Goal: Information Seeking & Learning: Learn about a topic

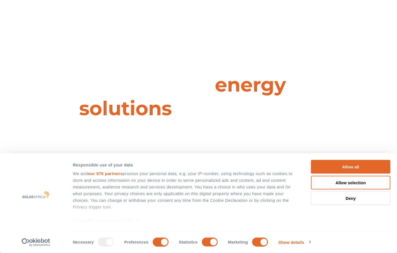
scroll to position [83, 0]
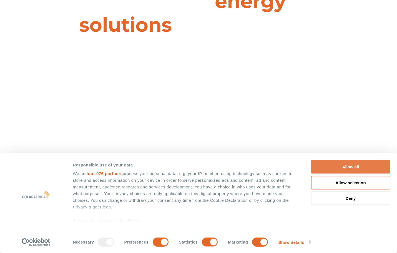
click at [354, 168] on button "Allow all" at bounding box center [350, 167] width 79 height 14
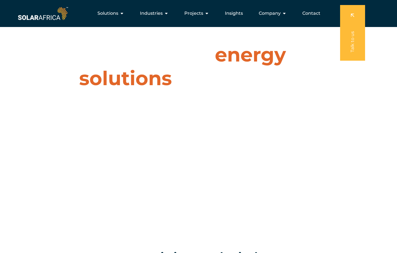
scroll to position [0, 0]
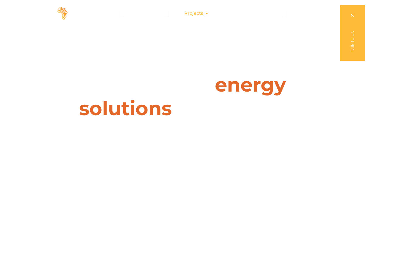
click at [208, 12] on icon "Menu" at bounding box center [207, 13] width 4 height 4
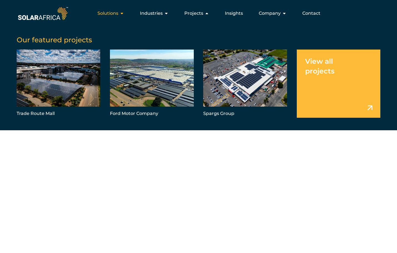
click at [121, 14] on icon "Menu" at bounding box center [122, 13] width 4 height 4
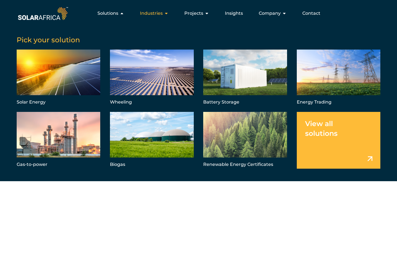
click at [169, 12] on icon "Menu" at bounding box center [166, 13] width 4 height 4
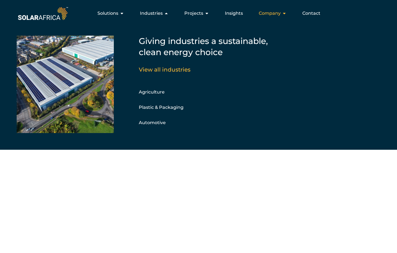
click at [282, 15] on div "Company Close Company Open Company" at bounding box center [273, 13] width 37 height 11
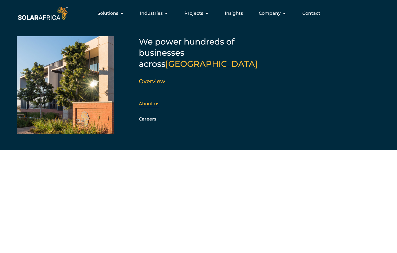
click at [156, 99] on div "About us" at bounding box center [169, 103] width 60 height 8
click at [152, 101] on link "About us" at bounding box center [149, 103] width 21 height 5
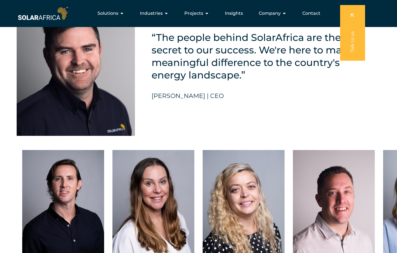
scroll to position [1306, 0]
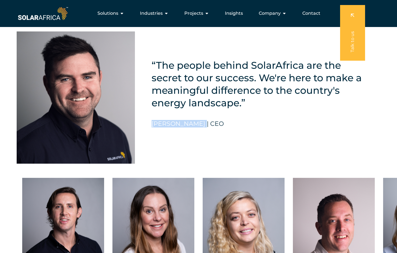
drag, startPoint x: 151, startPoint y: 126, endPoint x: 201, endPoint y: 129, distance: 49.6
click at [201, 129] on div "“The people behind SolarAfrica are the secret to our success. We're here to mak…" at bounding box center [198, 88] width 397 height 165
